Goal: Task Accomplishment & Management: Complete application form

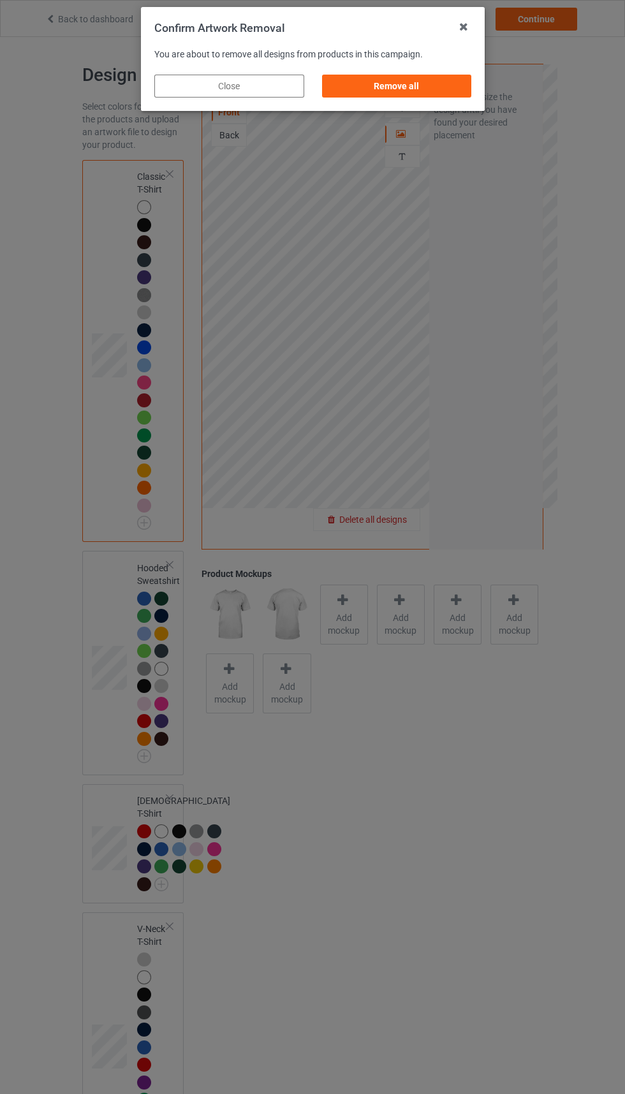
click at [428, 82] on div "Remove all" at bounding box center [396, 86] width 150 height 23
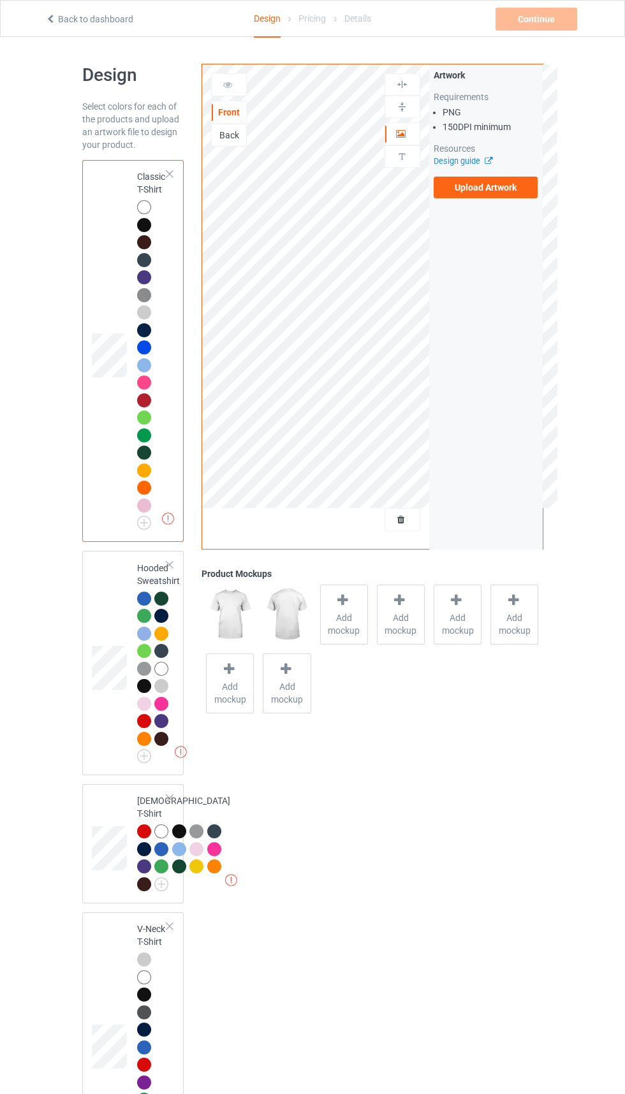
click at [235, 138] on div "Back" at bounding box center [229, 135] width 34 height 13
click at [500, 193] on label "Upload Artwork" at bounding box center [486, 188] width 105 height 22
click at [0, 0] on input "Upload Artwork" at bounding box center [0, 0] width 0 height 0
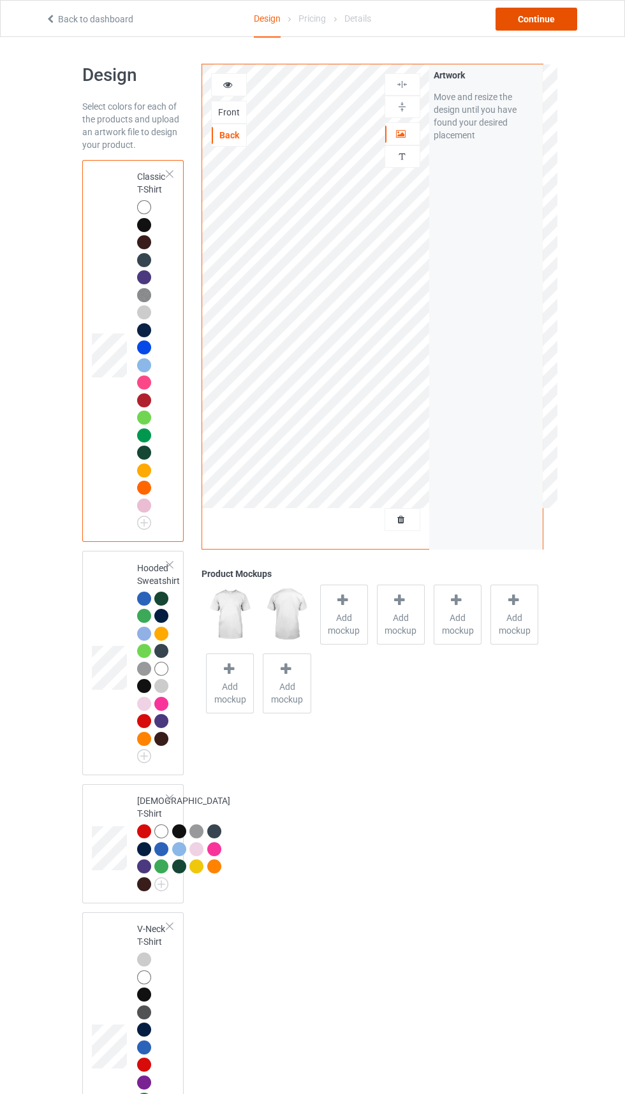
click at [526, 14] on div "Continue" at bounding box center [537, 19] width 82 height 23
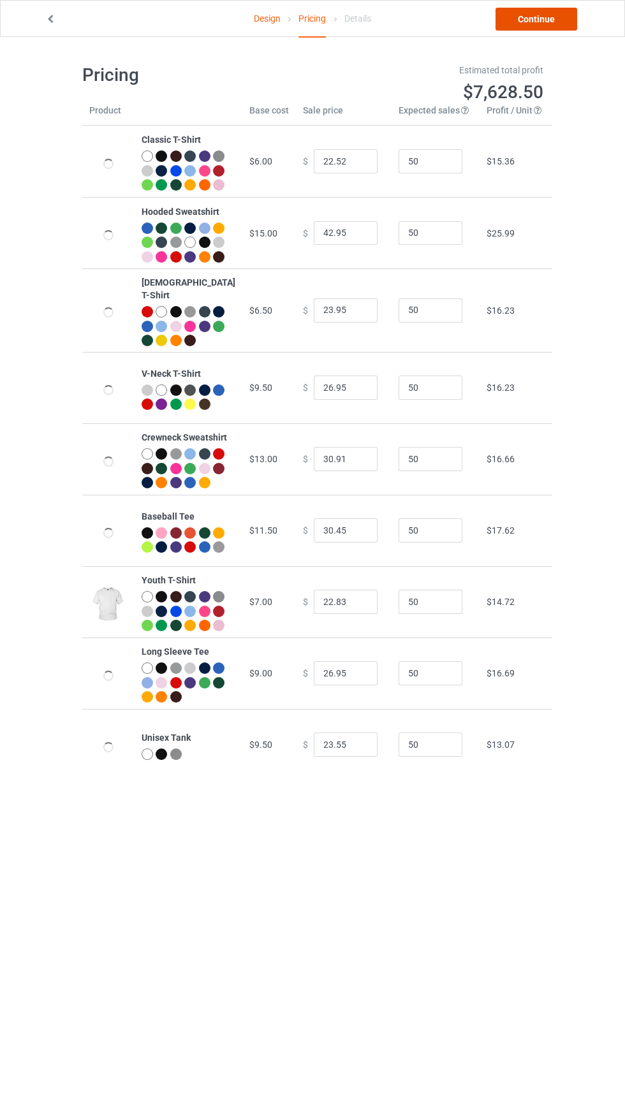
click at [547, 15] on link "Continue" at bounding box center [537, 19] width 82 height 23
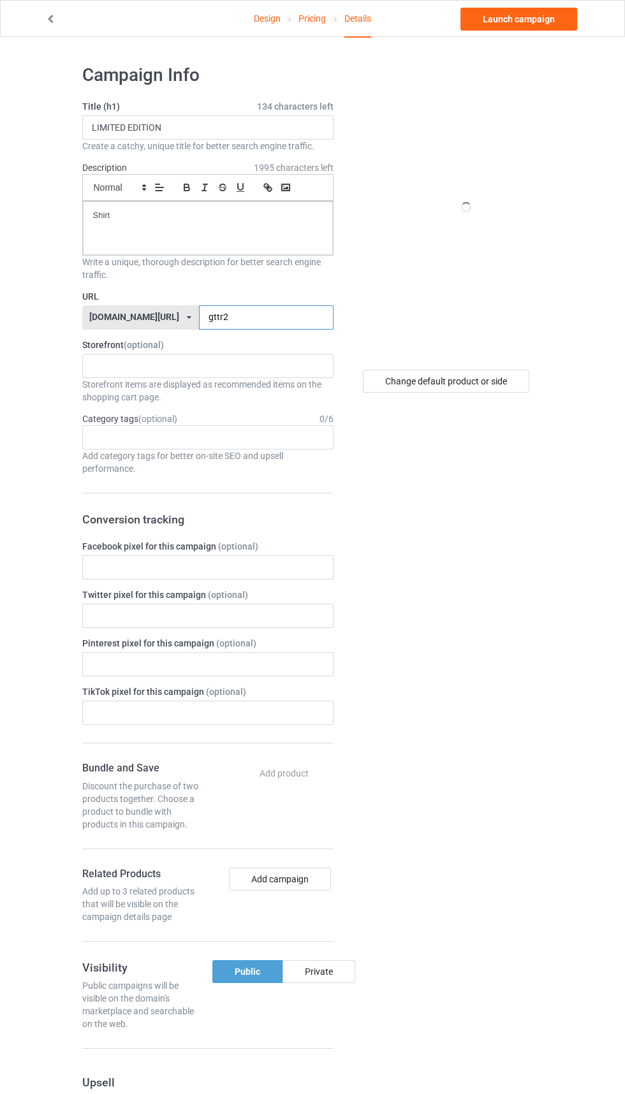
click at [253, 318] on input "gttr2" at bounding box center [266, 317] width 135 height 24
click at [244, 313] on input "gttr2" at bounding box center [266, 317] width 135 height 24
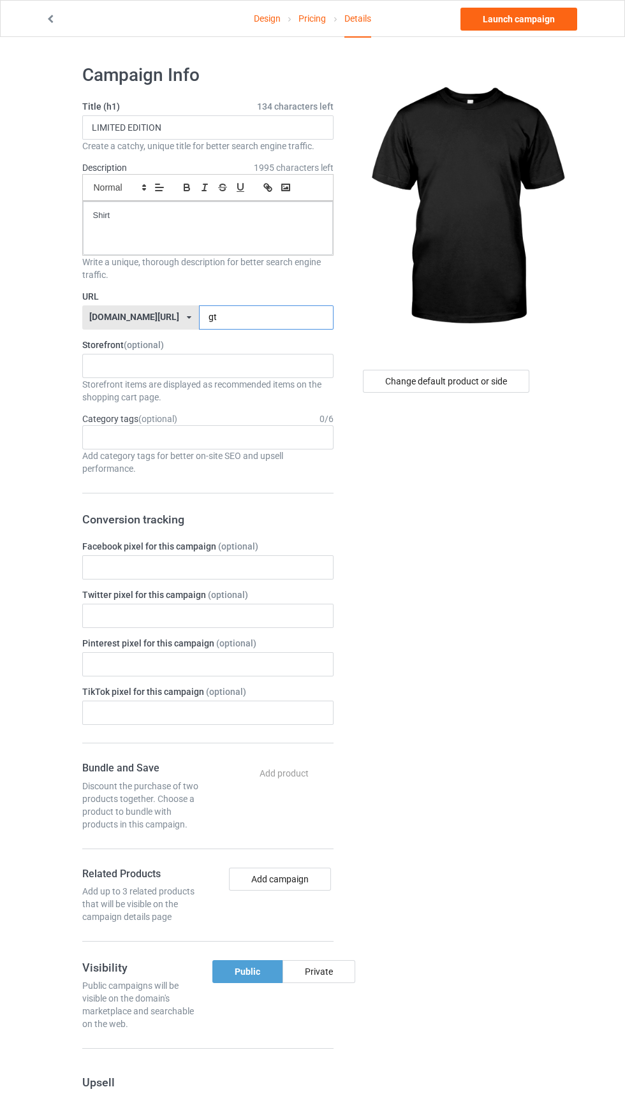
type input "g"
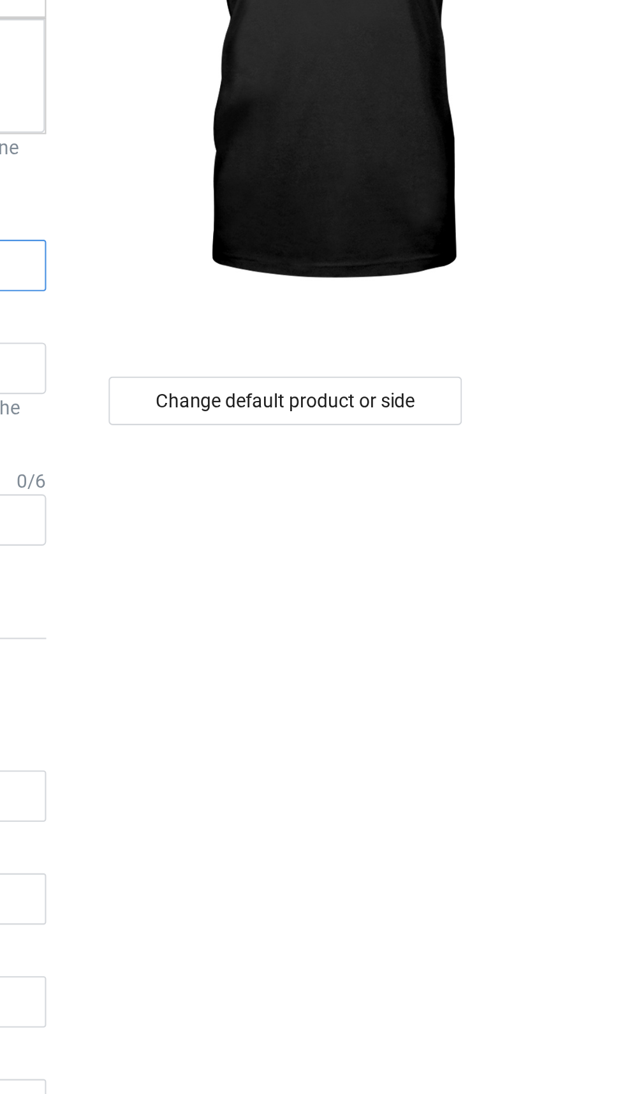
type input "Drr3"
click at [480, 382] on div "Change default product or side" at bounding box center [446, 381] width 166 height 23
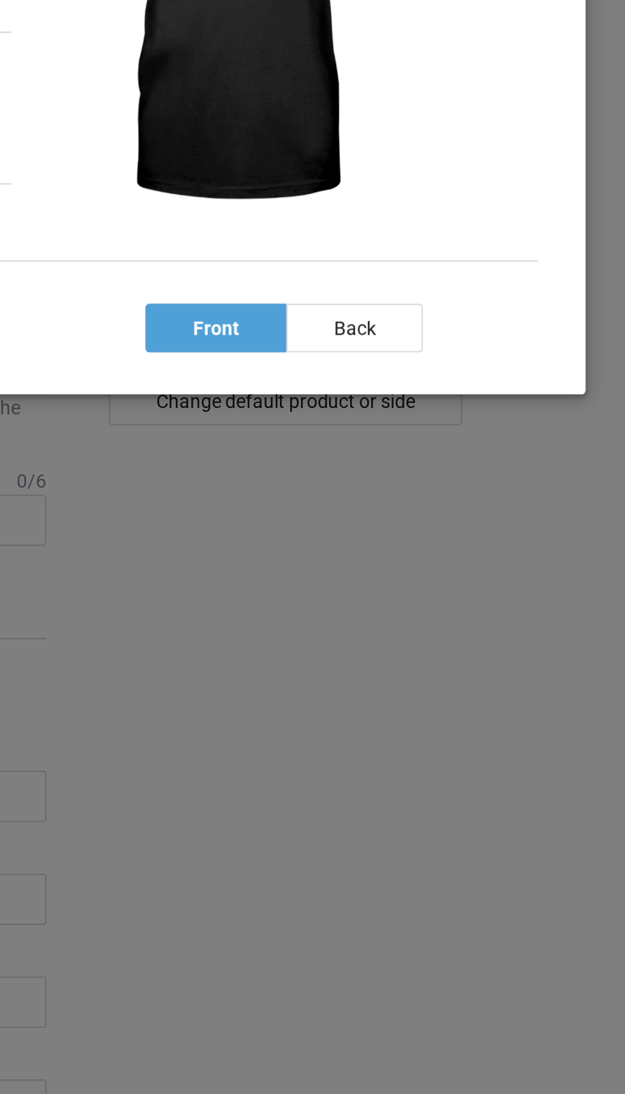
click at [480, 343] on div "back" at bounding box center [478, 346] width 64 height 23
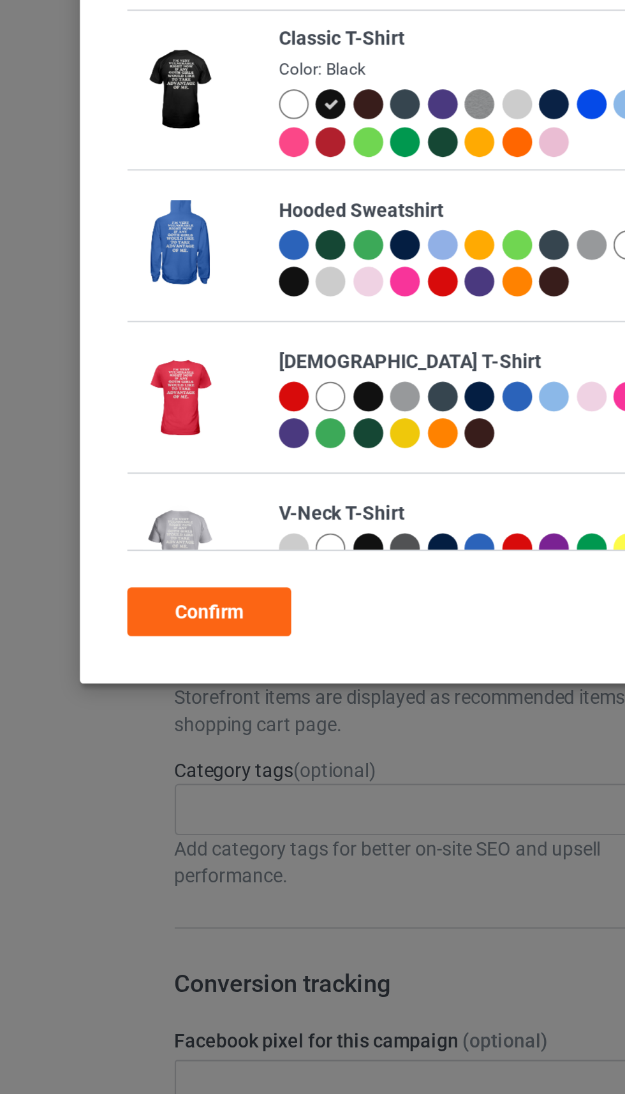
click at [108, 345] on div "Confirm" at bounding box center [98, 344] width 77 height 23
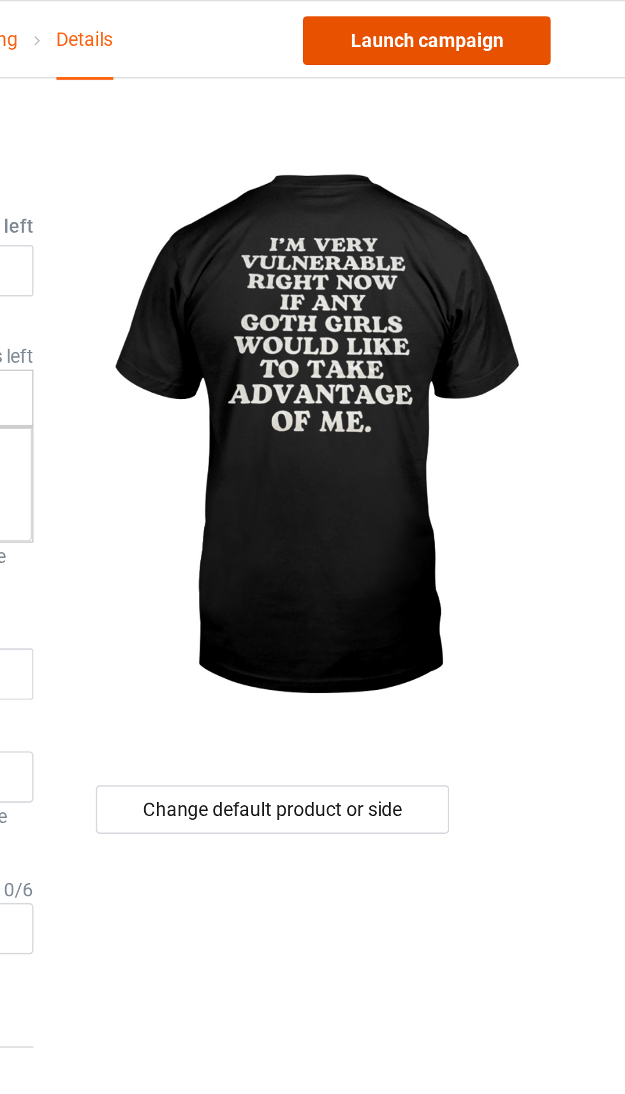
click at [554, 24] on link "Launch campaign" at bounding box center [518, 19] width 117 height 23
